Goal: Task Accomplishment & Management: Manage account settings

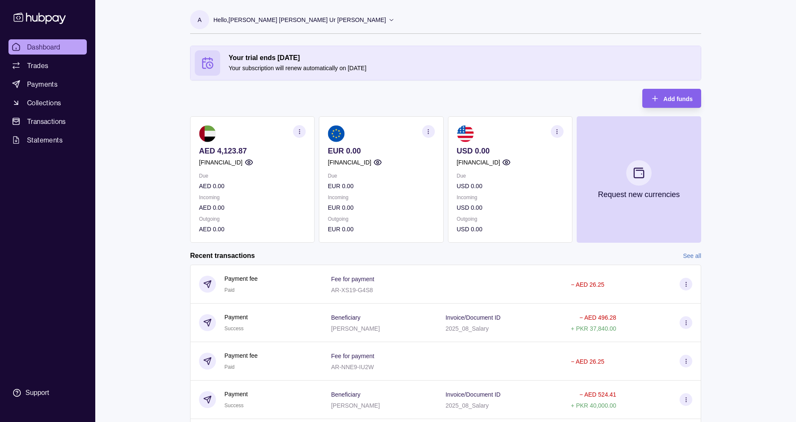
drag, startPoint x: 227, startPoint y: 56, endPoint x: 390, endPoint y: 69, distance: 163.4
click at [390, 69] on div "Your trial ends [DATE] Your subscription will renew automatically on [DATE]" at bounding box center [446, 62] width 502 height 25
click at [390, 69] on p "Your subscription will renew automatically on [DATE]" at bounding box center [463, 67] width 468 height 9
click at [196, 132] on section "AED 4,123.87 [FINANCIAL_ID] Due AED 0.00 Incoming AED 0.00 Outgoing AED 0.00" at bounding box center [252, 179] width 124 height 127
click at [263, 226] on section "AED 4,123.87 [FINANCIAL_ID] Due AED 0.00 Incoming AED 0.00 Outgoing AED 0.00" at bounding box center [252, 179] width 124 height 127
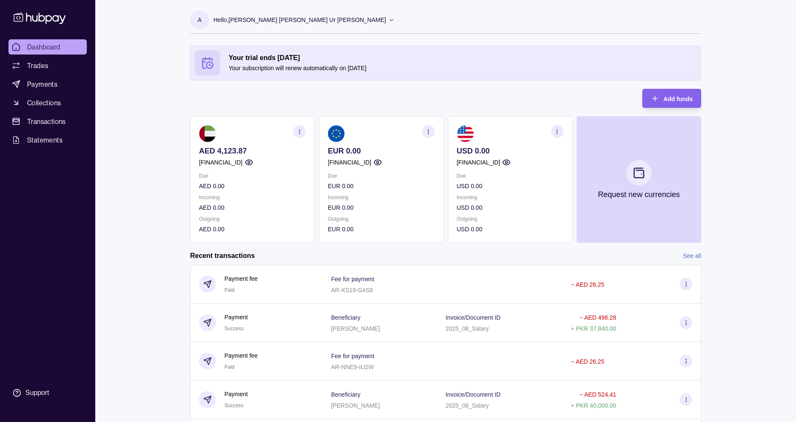
click at [217, 197] on div "Due AED 0.00 Incoming AED 0.00 Outgoing AED 0.00" at bounding box center [252, 202] width 107 height 63
click at [223, 227] on p "AED 0.00" at bounding box center [252, 229] width 107 height 9
click at [195, 157] on section "AED 4,123.87 [FINANCIAL_ID] Due AED 0.00 Incoming AED 0.00 Outgoing AED 0.00" at bounding box center [252, 179] width 124 height 127
click at [236, 227] on section "AED 4,123.87 [FINANCIAL_ID] Due AED 0.00 Incoming AED 0.00 Outgoing AED 0.00" at bounding box center [252, 179] width 124 height 127
click at [259, 96] on div "Your trial ends [DATE] Your subscription will renew automatically on [DATE] Add…" at bounding box center [445, 144] width 511 height 197
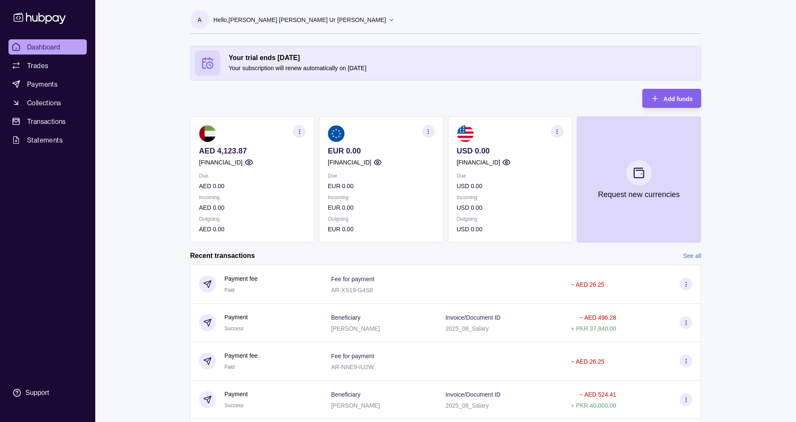
drag, startPoint x: 374, startPoint y: 69, endPoint x: 223, endPoint y: 47, distance: 153.1
click at [223, 47] on section "Your trial ends [DATE] Your subscription will renew automatically on [DATE]" at bounding box center [445, 63] width 510 height 34
click at [375, 61] on h2 "Your trial ends [DATE]" at bounding box center [463, 57] width 468 height 9
click at [298, 20] on p "Hello, [PERSON_NAME] [PERSON_NAME] Ur [PERSON_NAME]" at bounding box center [299, 19] width 173 height 9
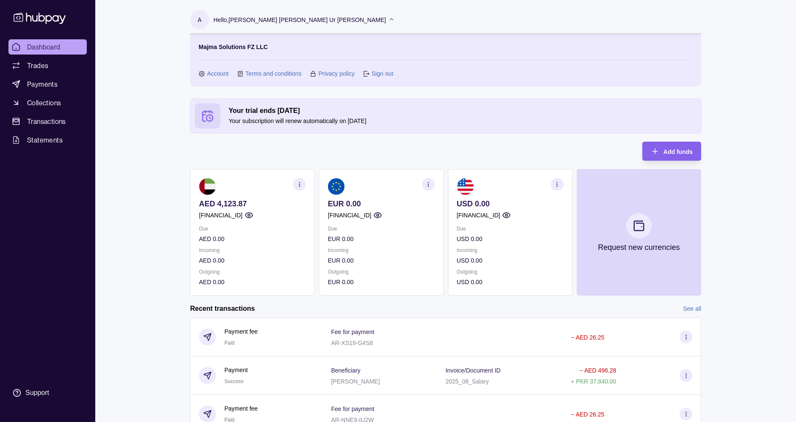
click at [210, 76] on link "Account" at bounding box center [218, 73] width 22 height 9
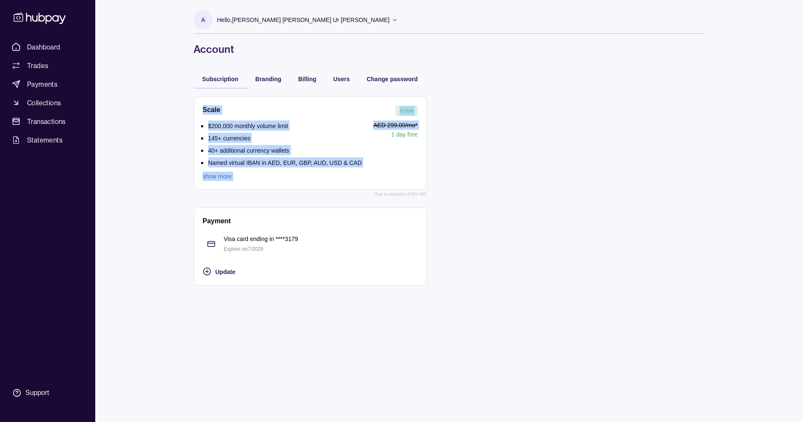
drag, startPoint x: 368, startPoint y: 170, endPoint x: 200, endPoint y: 98, distance: 182.6
click at [200, 98] on section "Scale Active $200,000 monthly volume limit 145+ currencies 40+ additional curre…" at bounding box center [310, 143] width 233 height 94
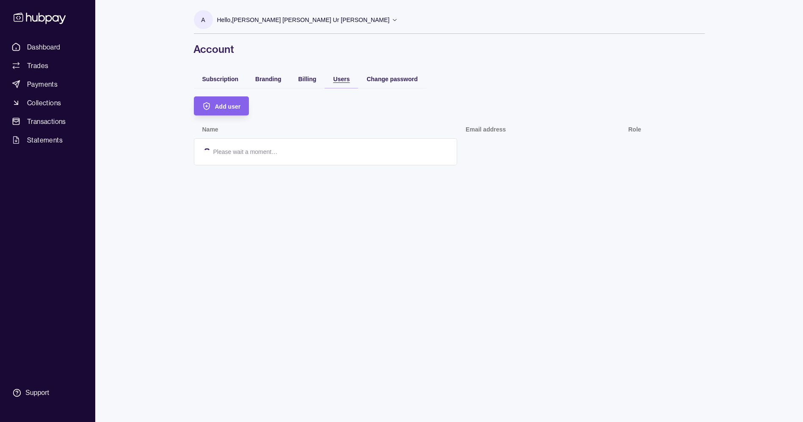
click at [345, 74] on div "Users" at bounding box center [341, 79] width 17 height 10
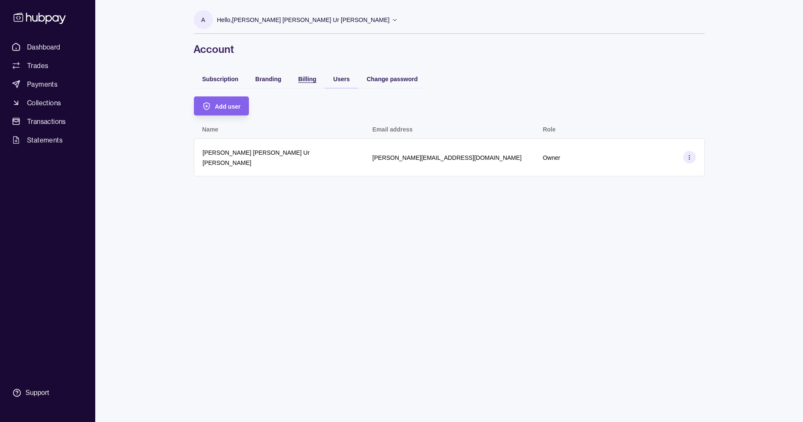
click at [314, 81] on span "Billing" at bounding box center [307, 79] width 18 height 7
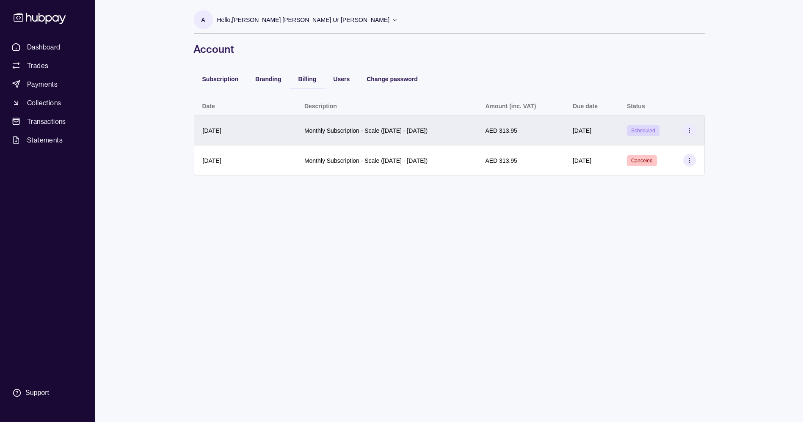
click at [693, 126] on section at bounding box center [689, 130] width 13 height 13
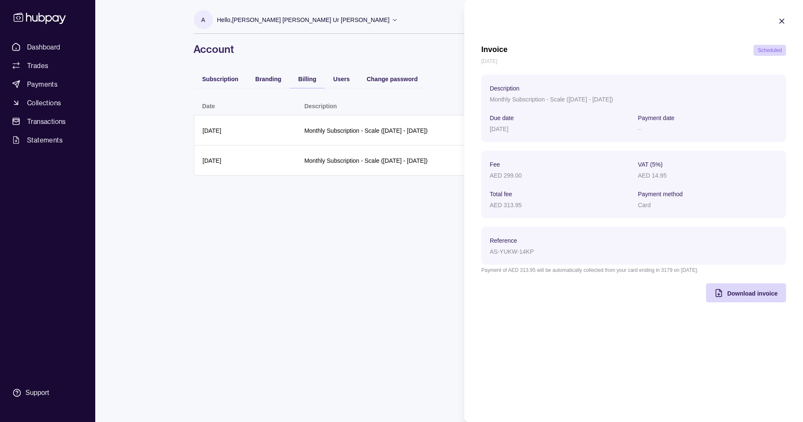
click at [780, 22] on icon "button" at bounding box center [782, 21] width 8 height 8
